Goal: Obtain resource: Obtain resource

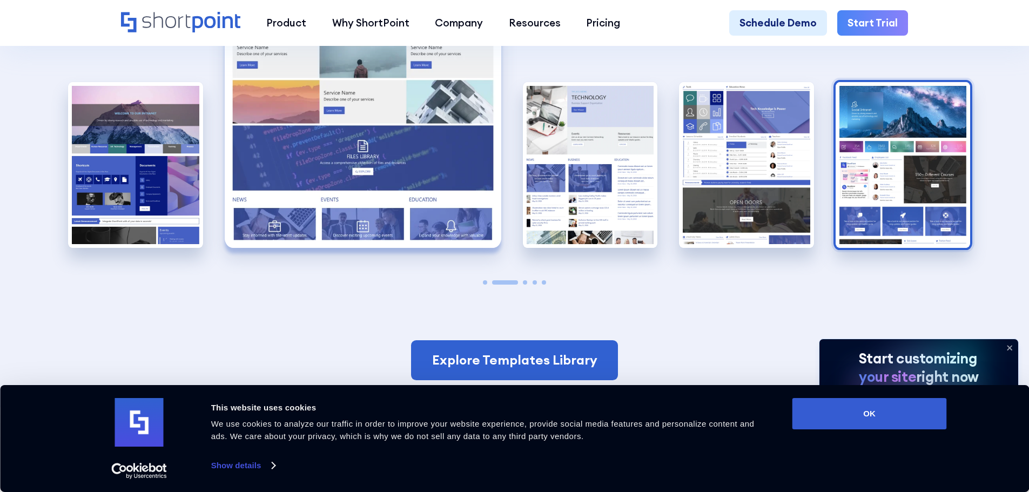
scroll to position [2808, 0]
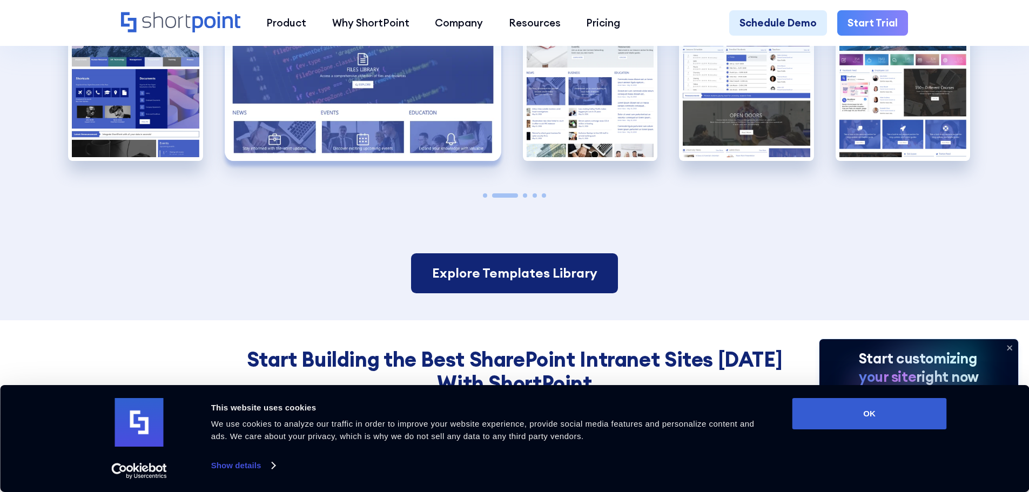
click at [538, 285] on link "Explore Templates Library" at bounding box center [514, 273] width 206 height 40
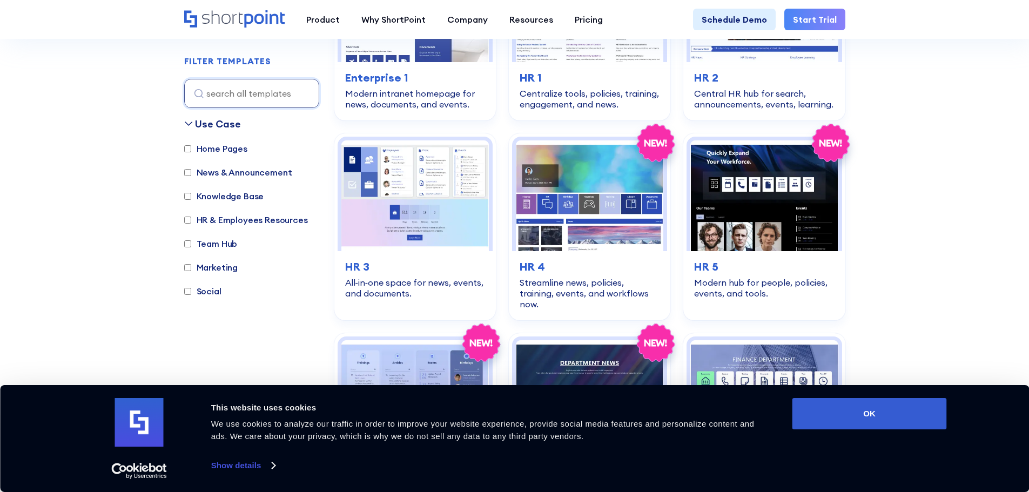
scroll to position [486, 0]
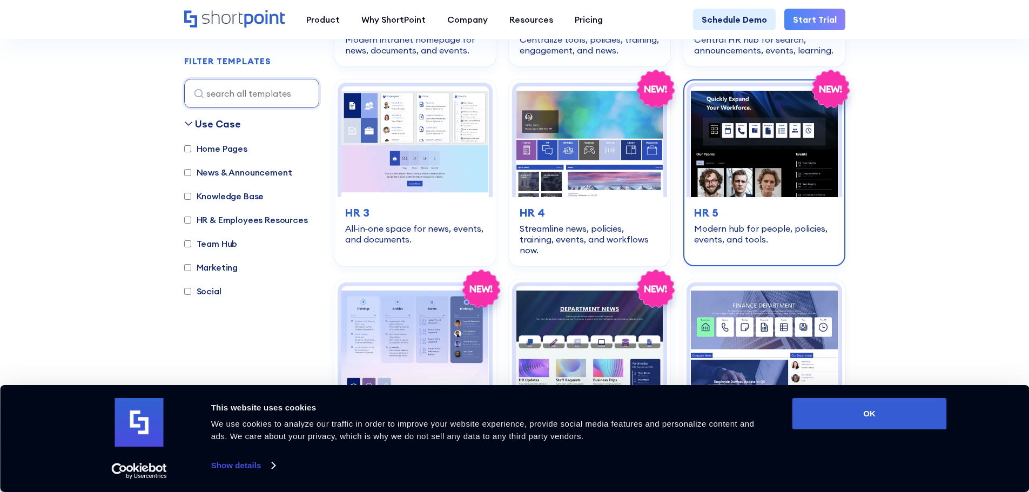
drag, startPoint x: 666, startPoint y: 236, endPoint x: 751, endPoint y: 228, distance: 85.7
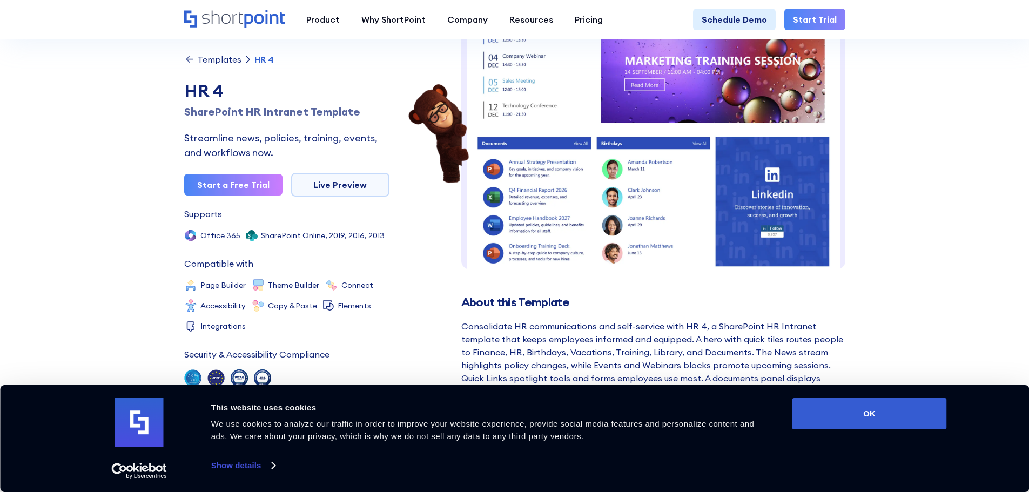
scroll to position [108, 0]
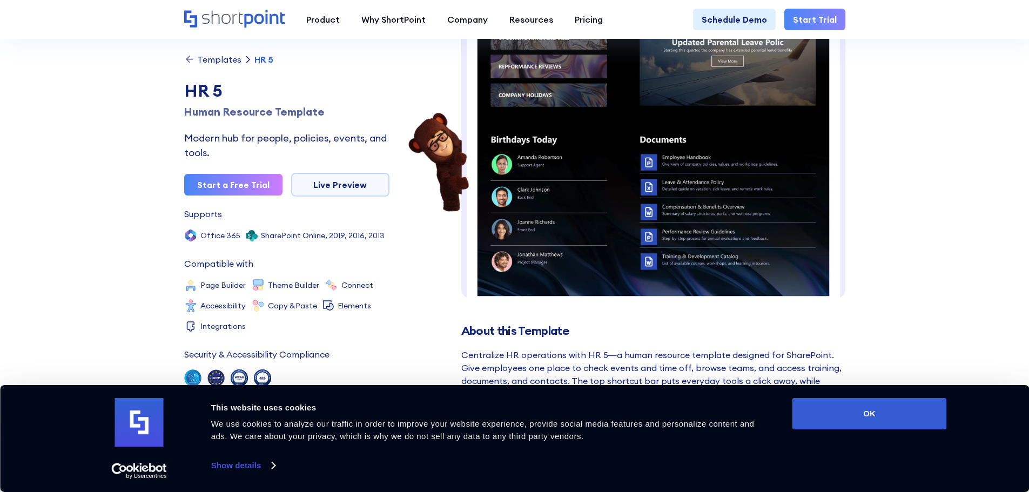
scroll to position [210, 0]
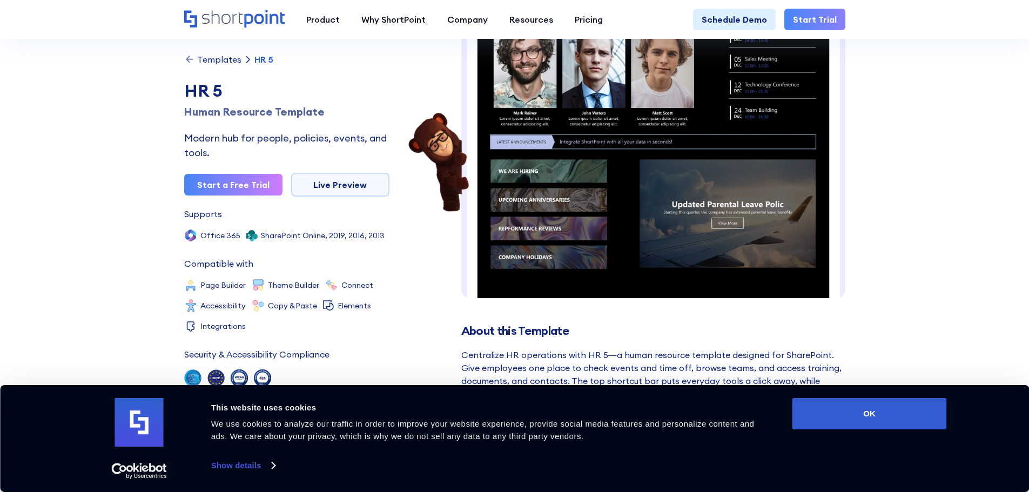
drag, startPoint x: 535, startPoint y: 100, endPoint x: 805, endPoint y: 206, distance: 290.6
click at [805, 206] on img at bounding box center [653, 147] width 384 height 656
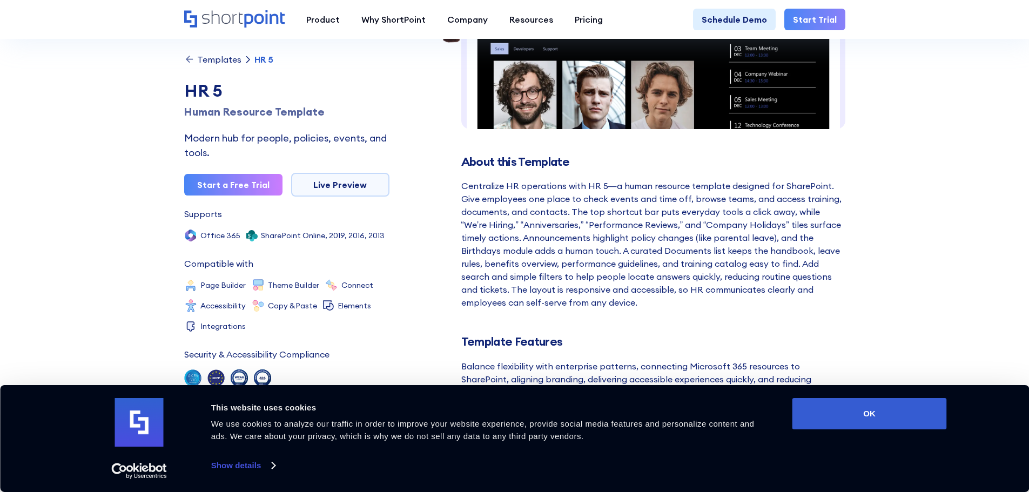
scroll to position [216, 0]
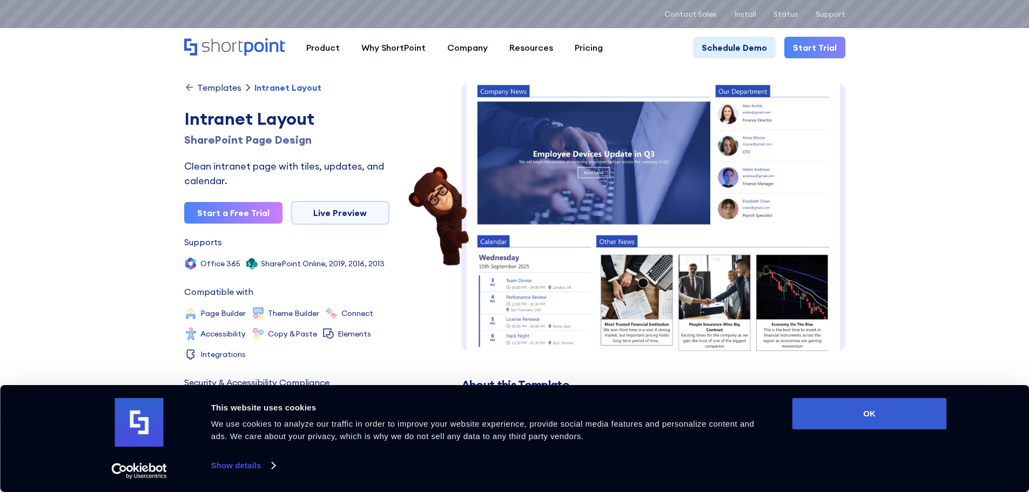
scroll to position [169, 0]
